Goal: Complete application form

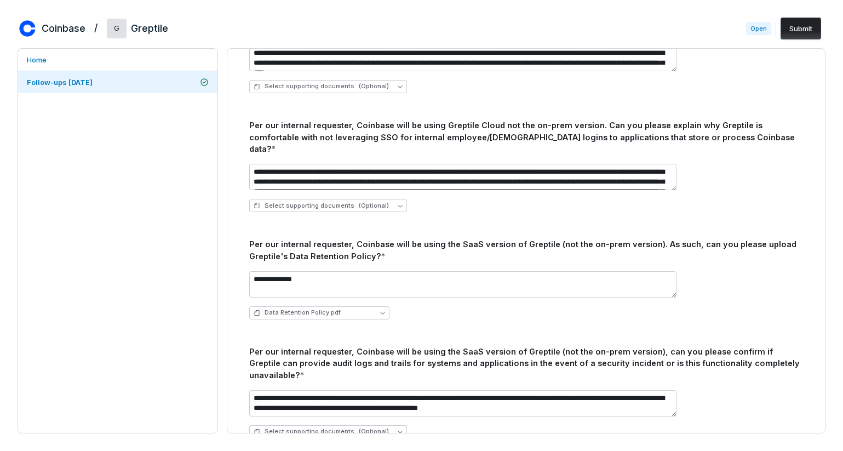
scroll to position [989, 0]
click at [382, 312] on icon "button" at bounding box center [382, 313] width 5 height 3
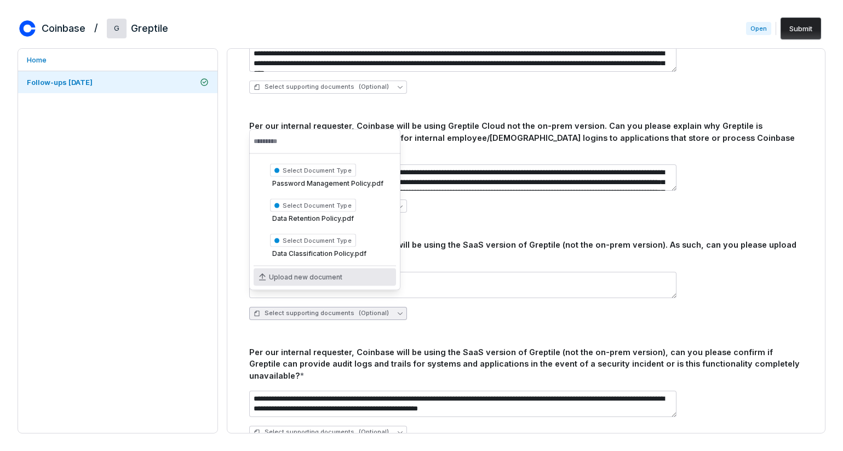
click at [300, 274] on span "Upload new document" at bounding box center [305, 277] width 73 height 9
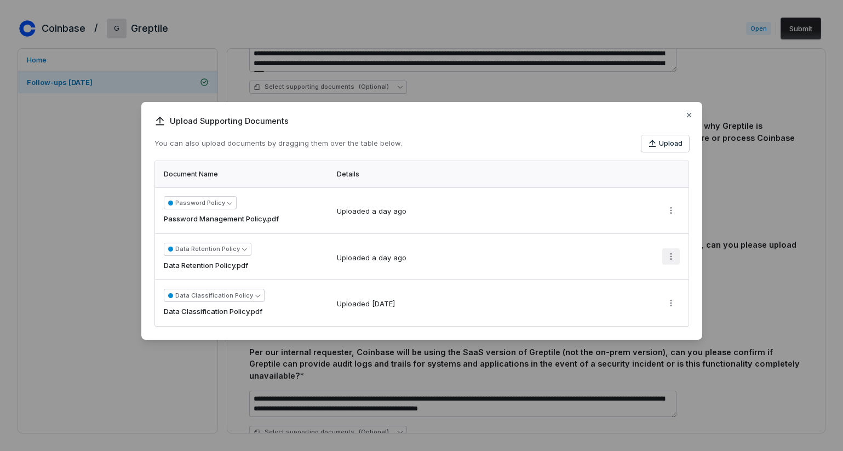
click at [675, 250] on button "More actions" at bounding box center [671, 256] width 18 height 16
click at [587, 240] on div "Upload Supporting Documents You can also upload documents by dragging them over…" at bounding box center [421, 225] width 843 height 282
click at [668, 257] on div "Upload Supporting Documents You can also upload documents by dragging them over…" at bounding box center [421, 225] width 843 height 282
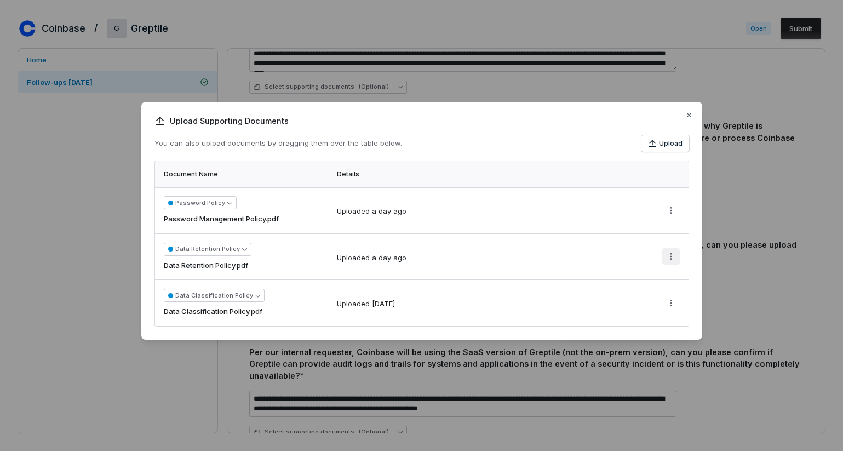
click at [668, 257] on div "Upload Supporting Documents You can also upload documents by dragging them over…" at bounding box center [421, 225] width 843 height 282
click at [242, 248] on icon "button" at bounding box center [244, 248] width 5 height 5
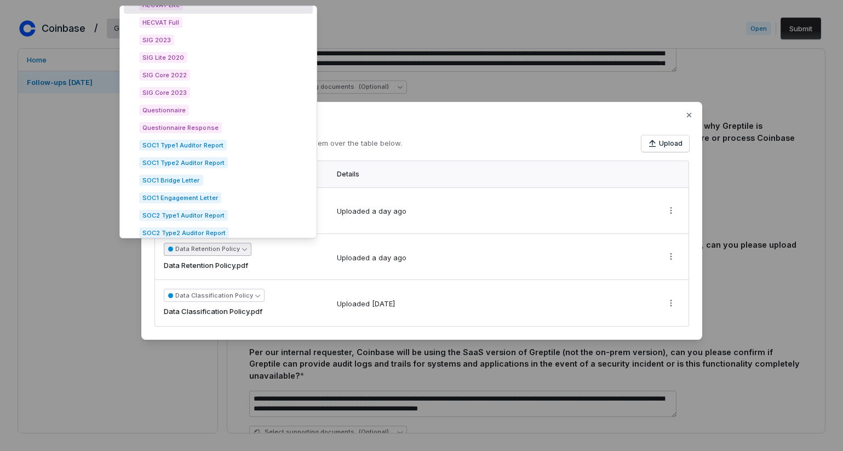
scroll to position [0, 0]
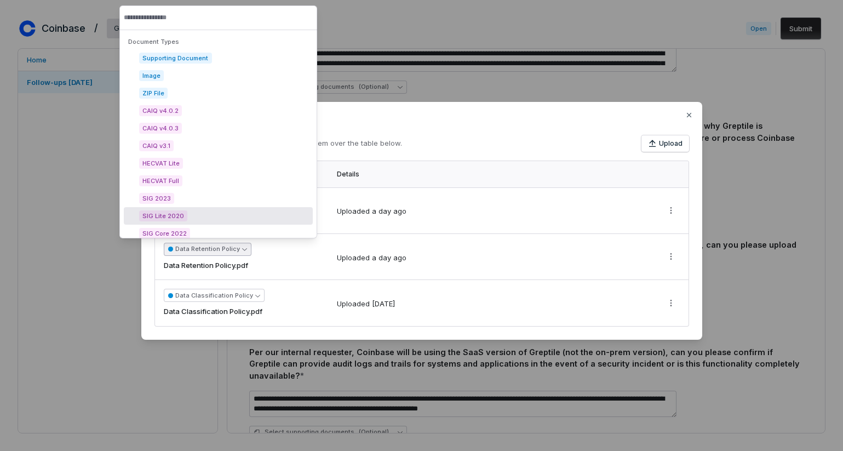
click at [337, 248] on td "Uploaded a day ago" at bounding box center [492, 256] width 325 height 47
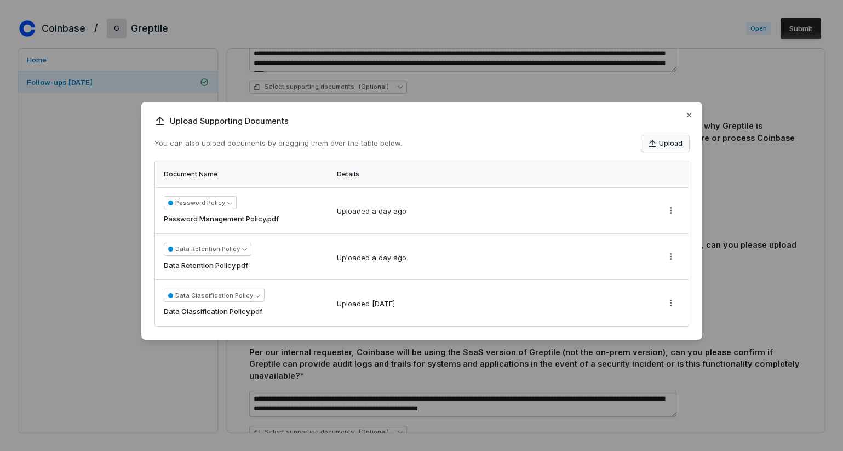
click at [672, 137] on button "Upload" at bounding box center [665, 143] width 48 height 16
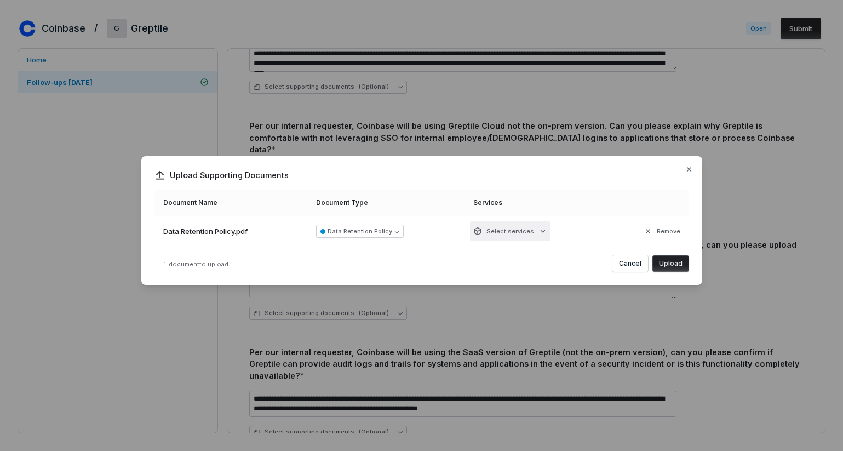
click at [538, 229] on icon "button" at bounding box center [542, 231] width 9 height 9
click at [542, 231] on div "Upload Supporting Documents Document Name Document Type Services Data Retention…" at bounding box center [421, 225] width 843 height 173
click at [681, 261] on button "Upload" at bounding box center [670, 263] width 37 height 16
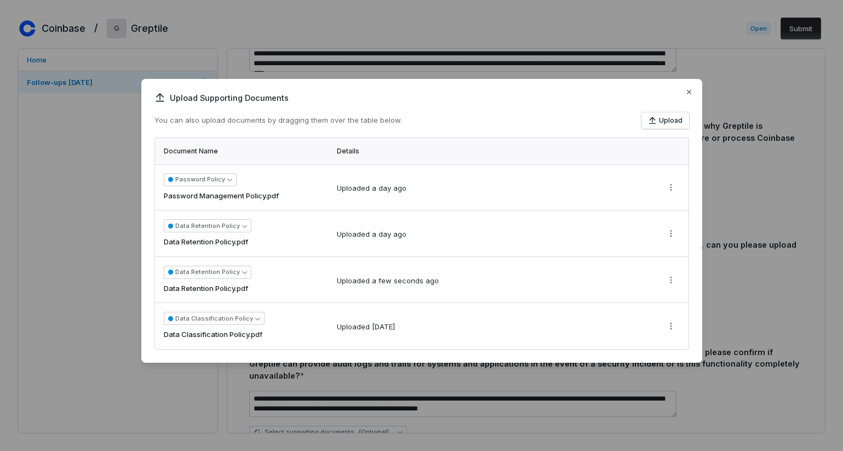
click at [668, 148] on th at bounding box center [672, 151] width 33 height 26
click at [688, 90] on icon "button" at bounding box center [689, 92] width 9 height 9
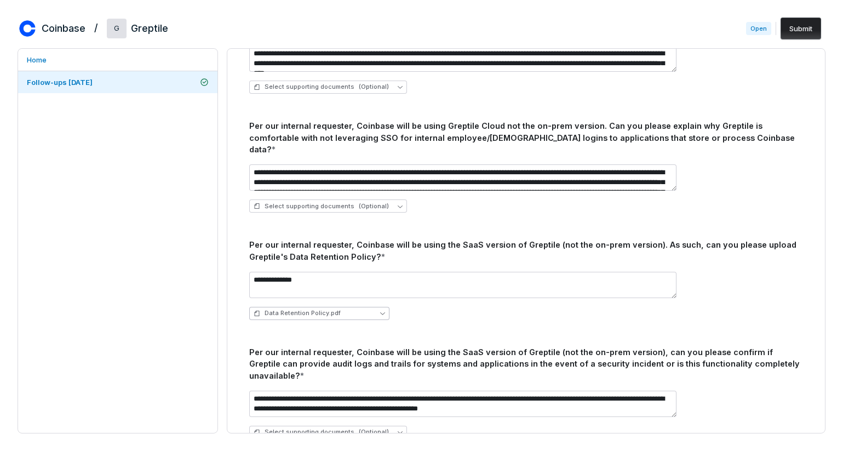
click at [332, 309] on span "Data Retention Policy.pdf" at bounding box center [303, 313] width 76 height 8
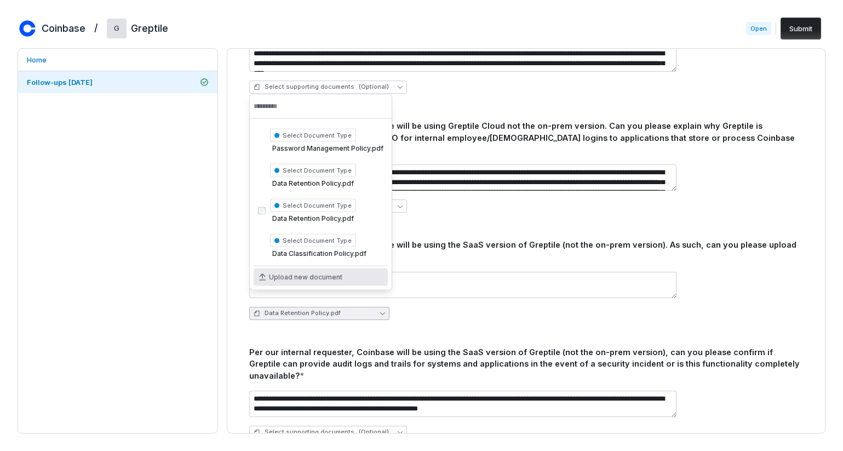
click at [324, 280] on span "Upload new document" at bounding box center [305, 277] width 73 height 9
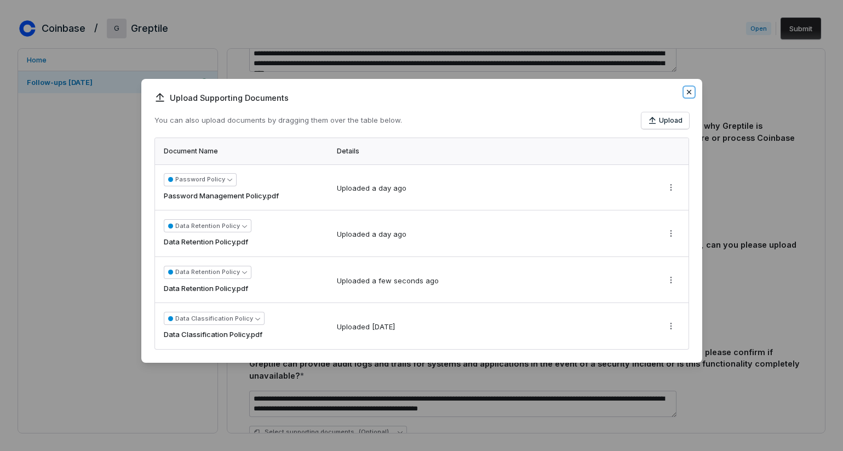
click at [686, 95] on icon "button" at bounding box center [689, 92] width 9 height 9
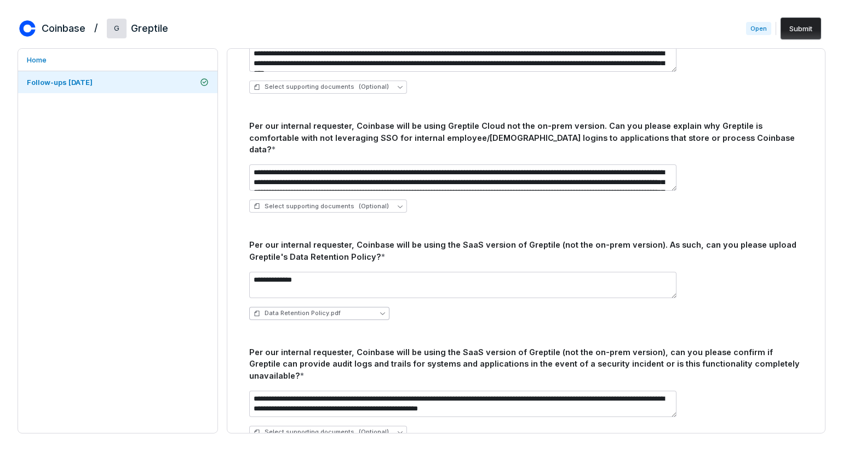
click at [335, 309] on span "Data Retention Policy.pdf" at bounding box center [303, 313] width 76 height 8
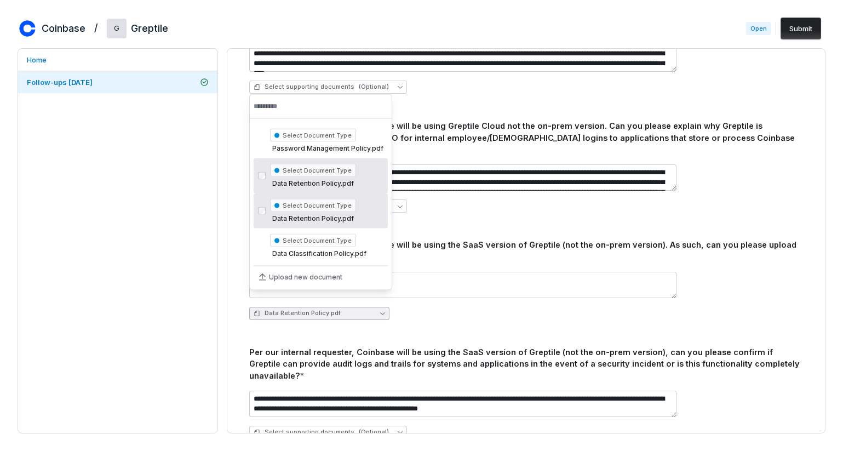
click at [320, 205] on span "Select Document Type" at bounding box center [313, 205] width 86 height 13
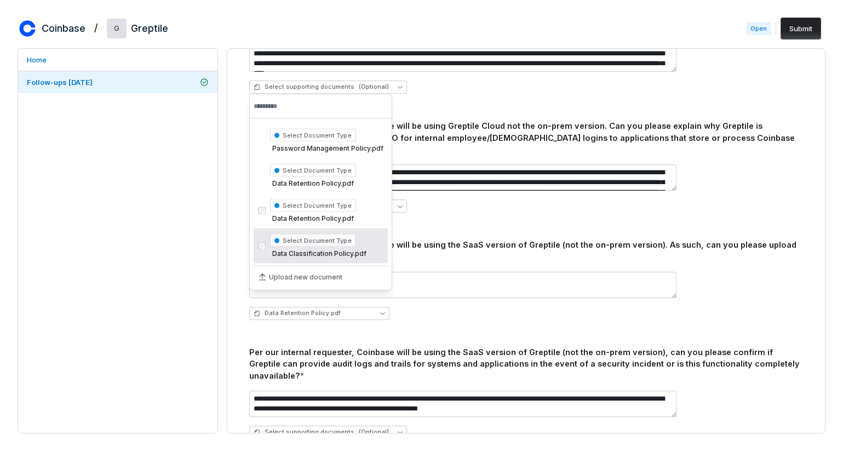
click at [188, 326] on div "Home Follow-ups [DATE]" at bounding box center [118, 240] width 200 height 385
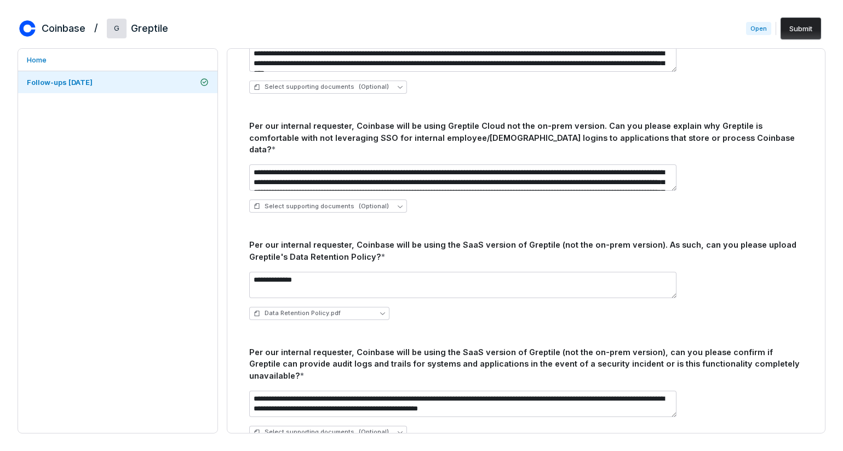
scroll to position [1002, 0]
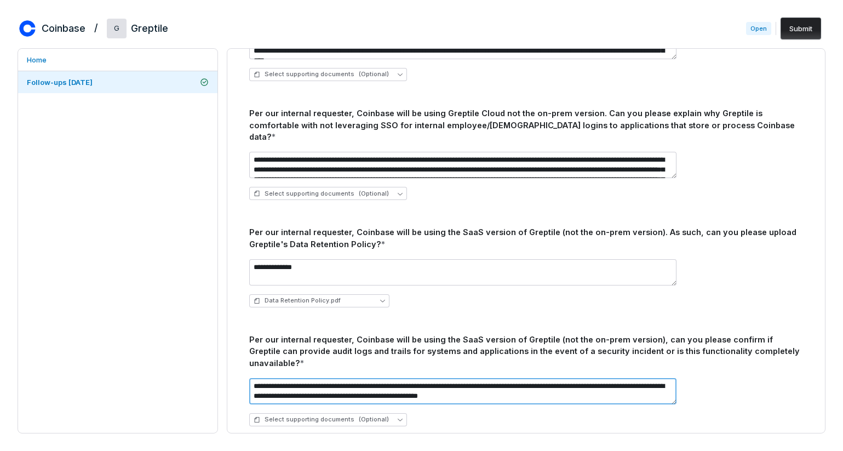
click at [400, 378] on textarea "**********" at bounding box center [462, 391] width 427 height 26
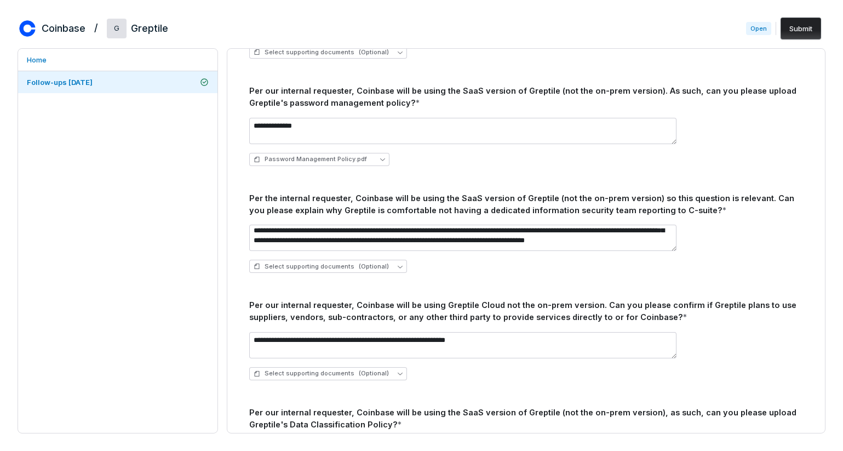
scroll to position [0, 0]
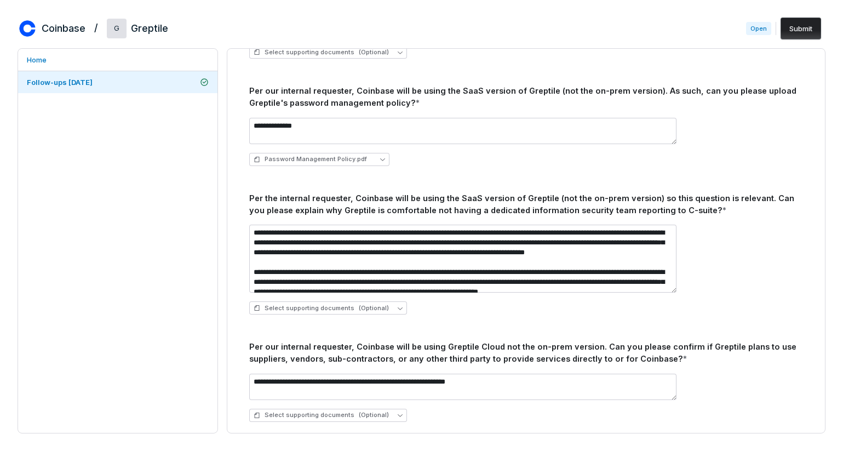
drag, startPoint x: 674, startPoint y: 249, endPoint x: 674, endPoint y: 291, distance: 41.6
click at [674, 291] on textarea "**********" at bounding box center [462, 259] width 427 height 68
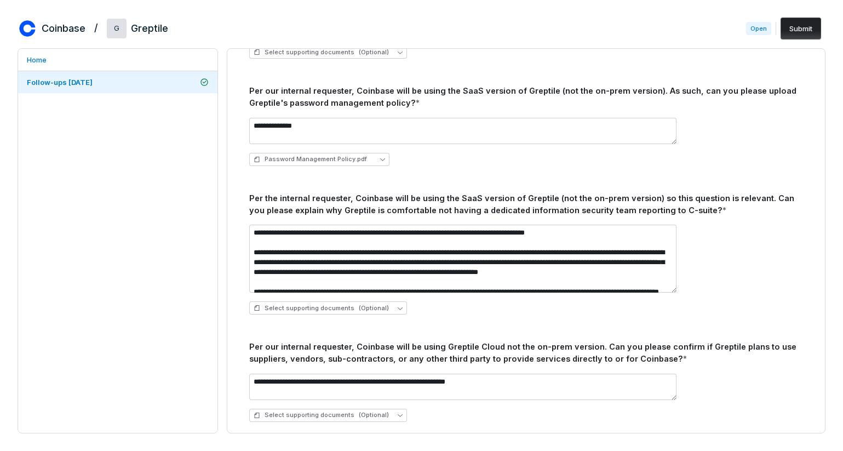
scroll to position [36, 0]
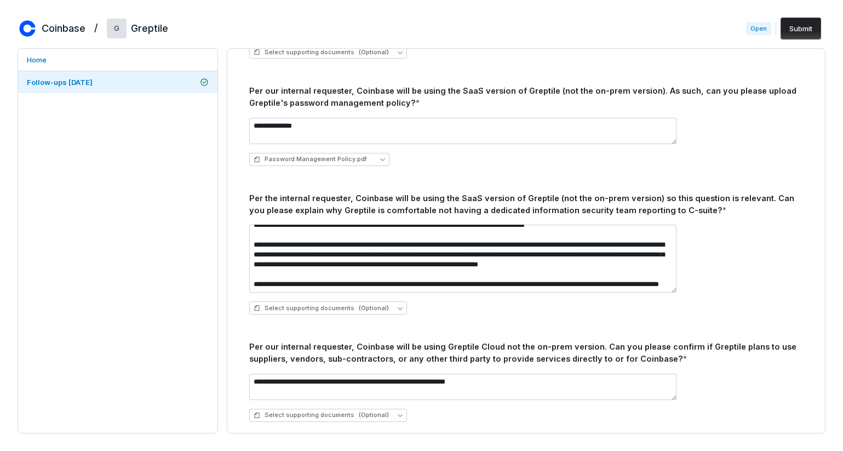
type textarea "**********"
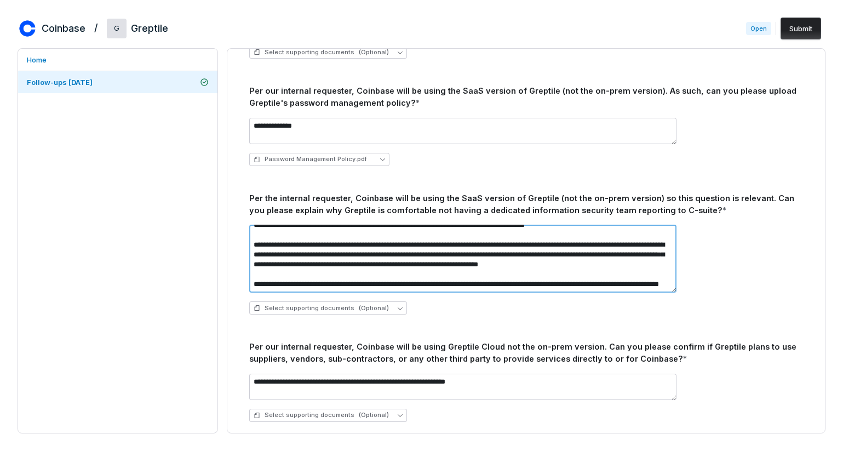
click at [426, 245] on textarea "**********" at bounding box center [462, 259] width 427 height 68
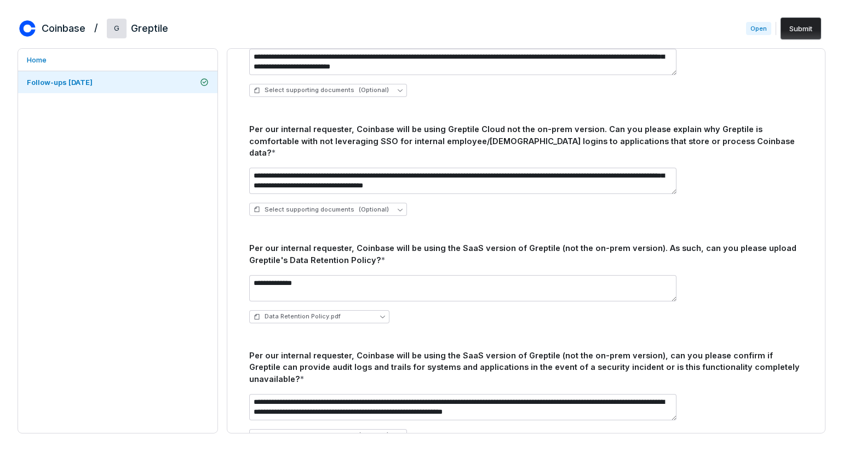
scroll to position [1043, 0]
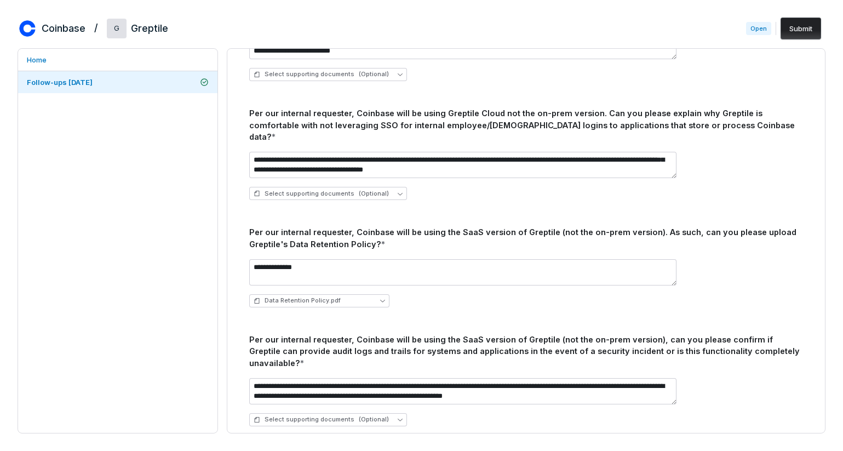
type textarea "**********"
click at [757, 187] on div "Select supporting documents (Optional)" at bounding box center [526, 193] width 554 height 13
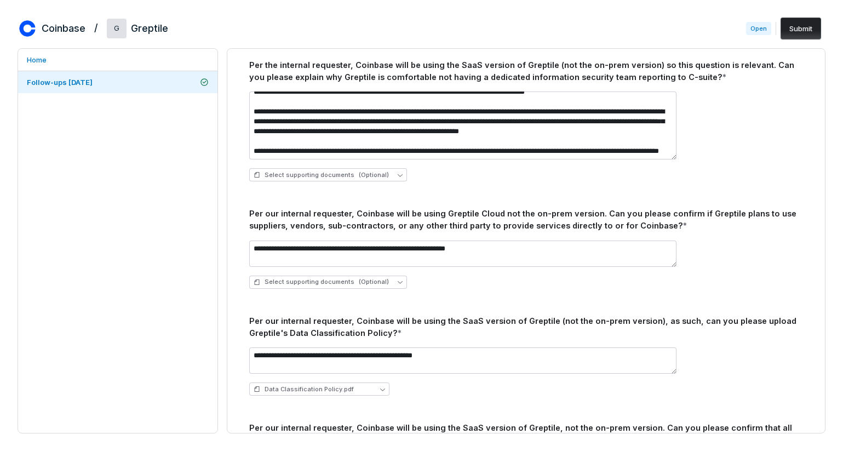
scroll to position [0, 0]
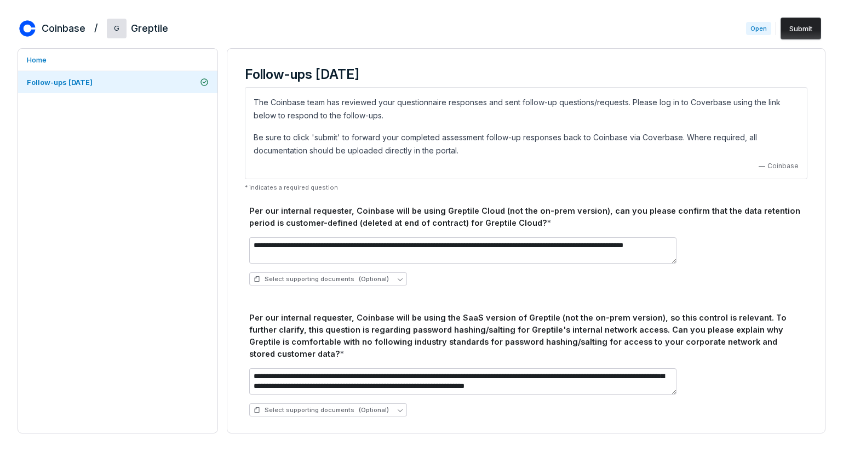
click at [806, 27] on button "Submit" at bounding box center [800, 29] width 41 height 22
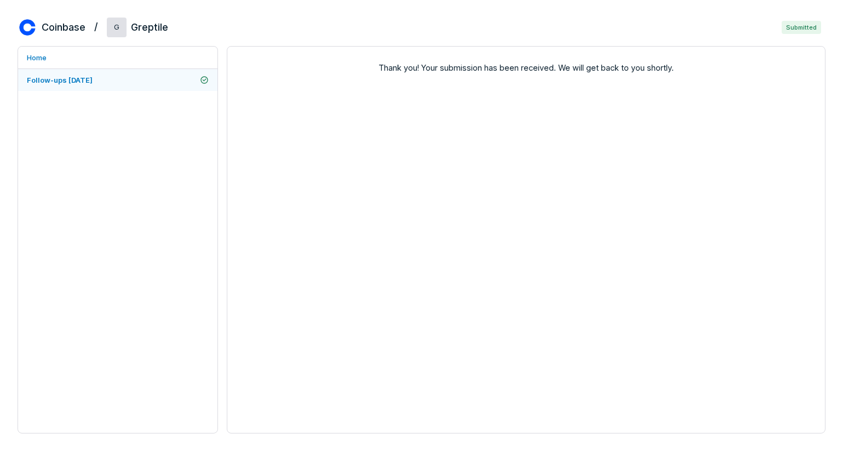
click at [160, 82] on link "Follow-ups [DATE]" at bounding box center [117, 80] width 199 height 22
